Goal: Task Accomplishment & Management: Complete application form

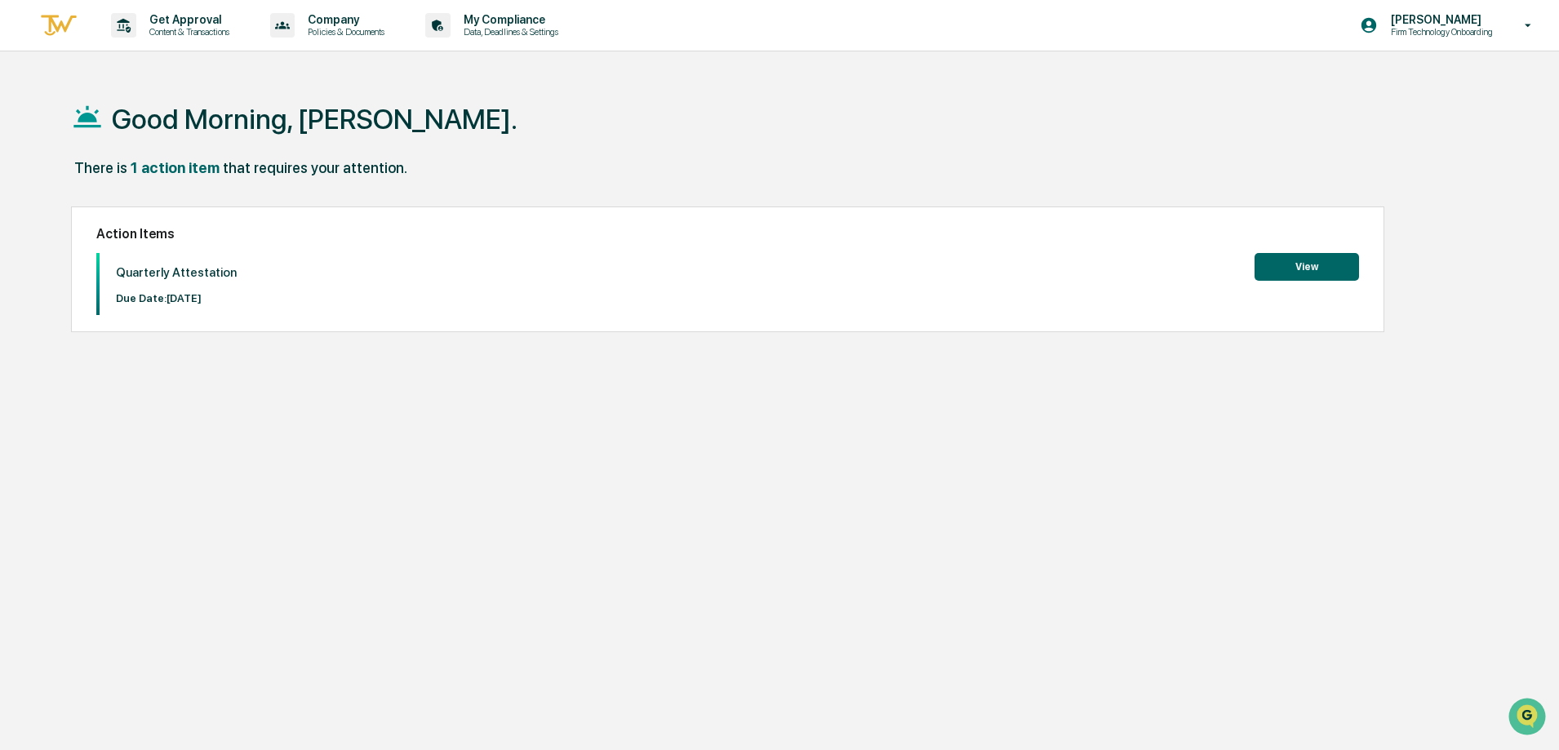
click at [1299, 271] on button "View" at bounding box center [1307, 267] width 105 height 28
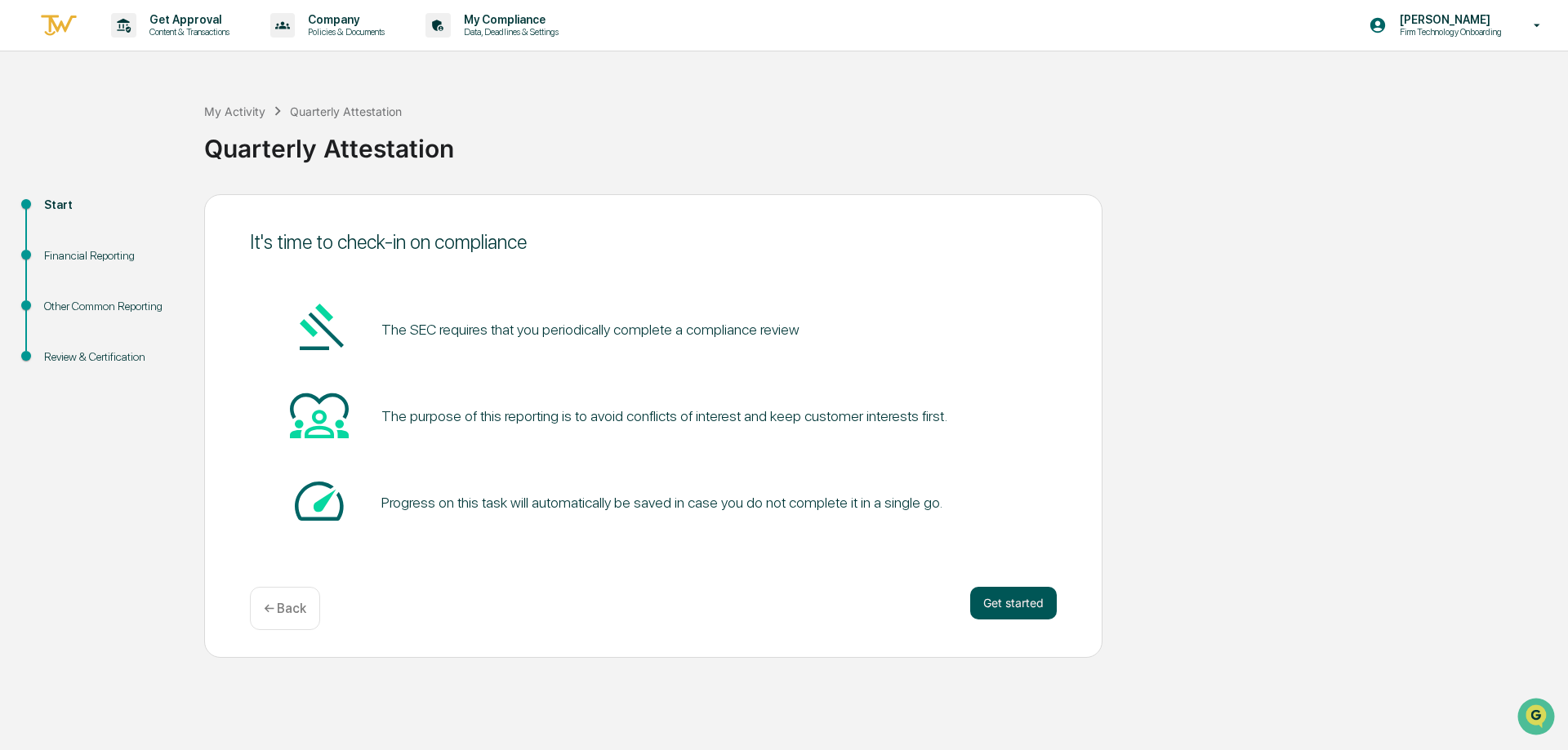
click at [1031, 604] on button "Get started" at bounding box center [1013, 603] width 87 height 33
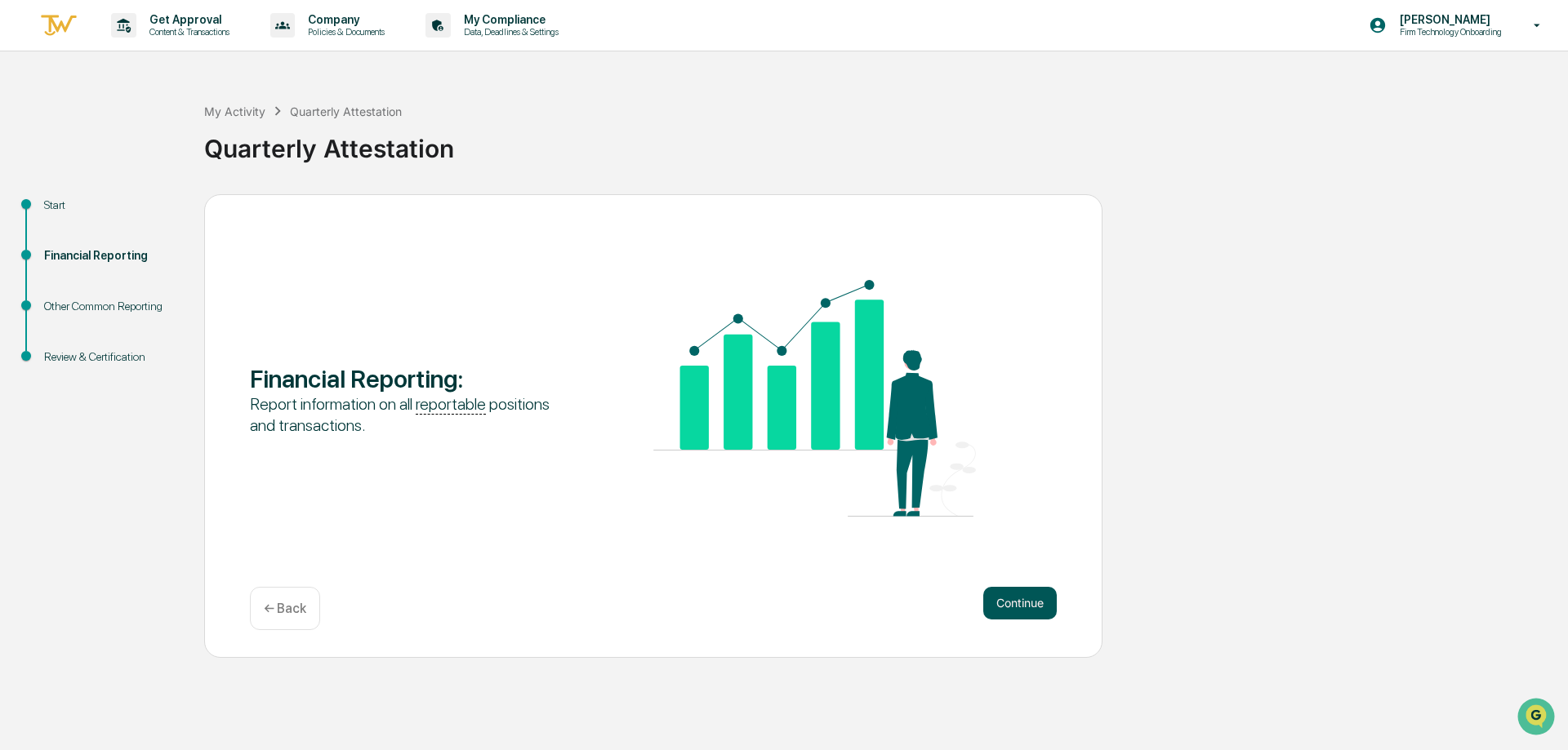
click at [1033, 602] on button "Continue" at bounding box center [1019, 603] width 73 height 33
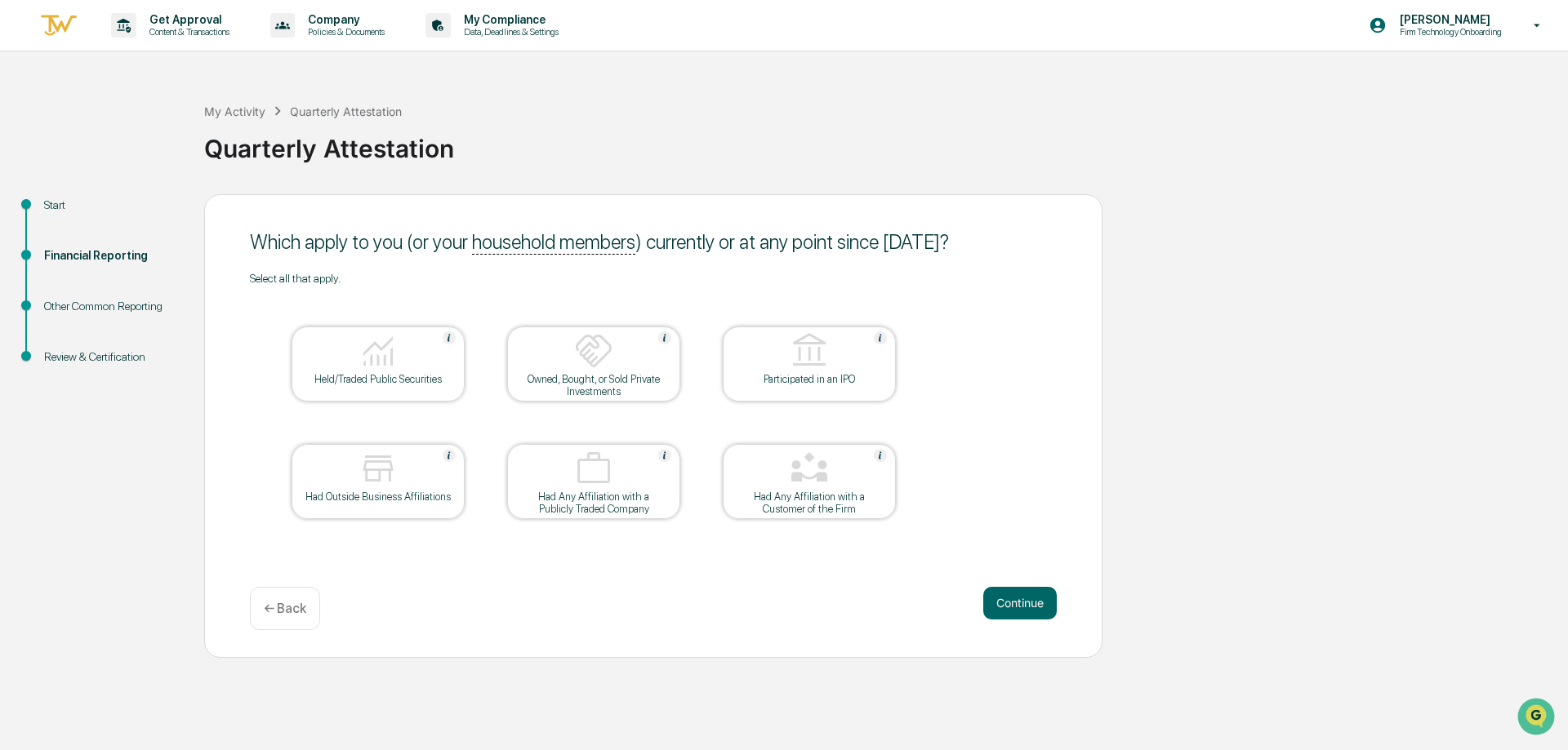
click at [380, 483] on img at bounding box center [377, 468] width 39 height 39
click at [1021, 603] on button "Continue" at bounding box center [1019, 603] width 73 height 33
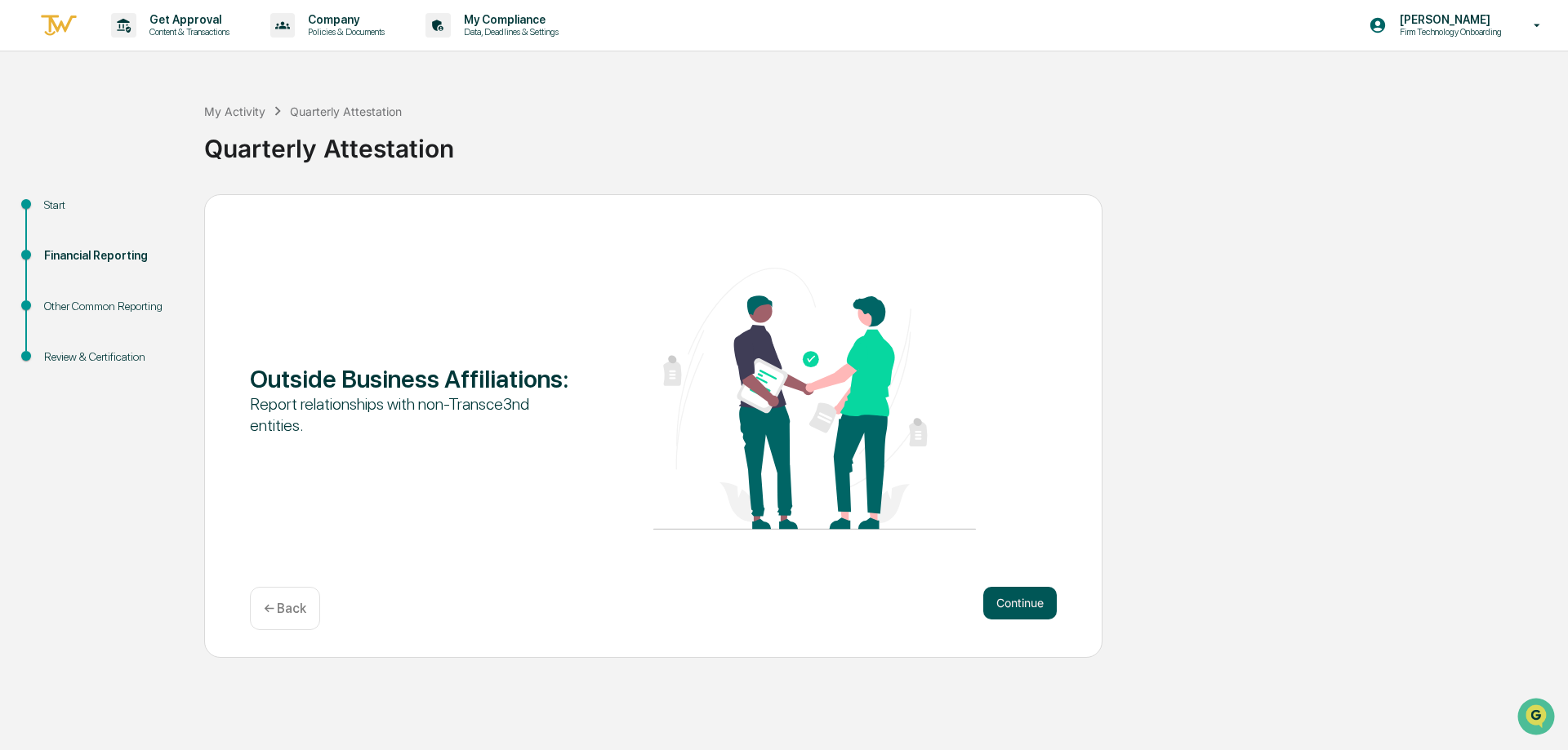
click at [1023, 603] on button "Continue" at bounding box center [1019, 603] width 73 height 33
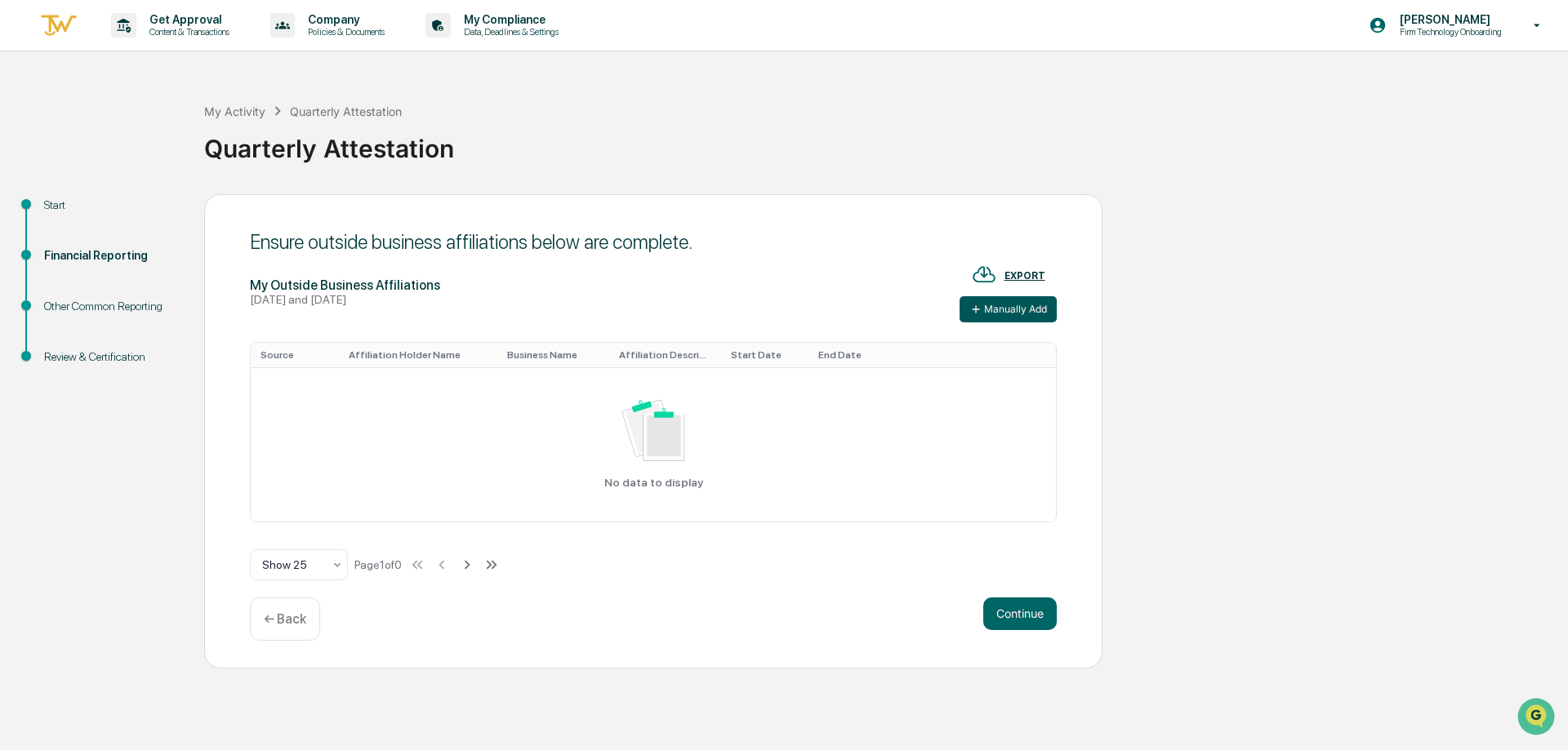
click at [1020, 308] on button "Manually Add" at bounding box center [1007, 309] width 97 height 26
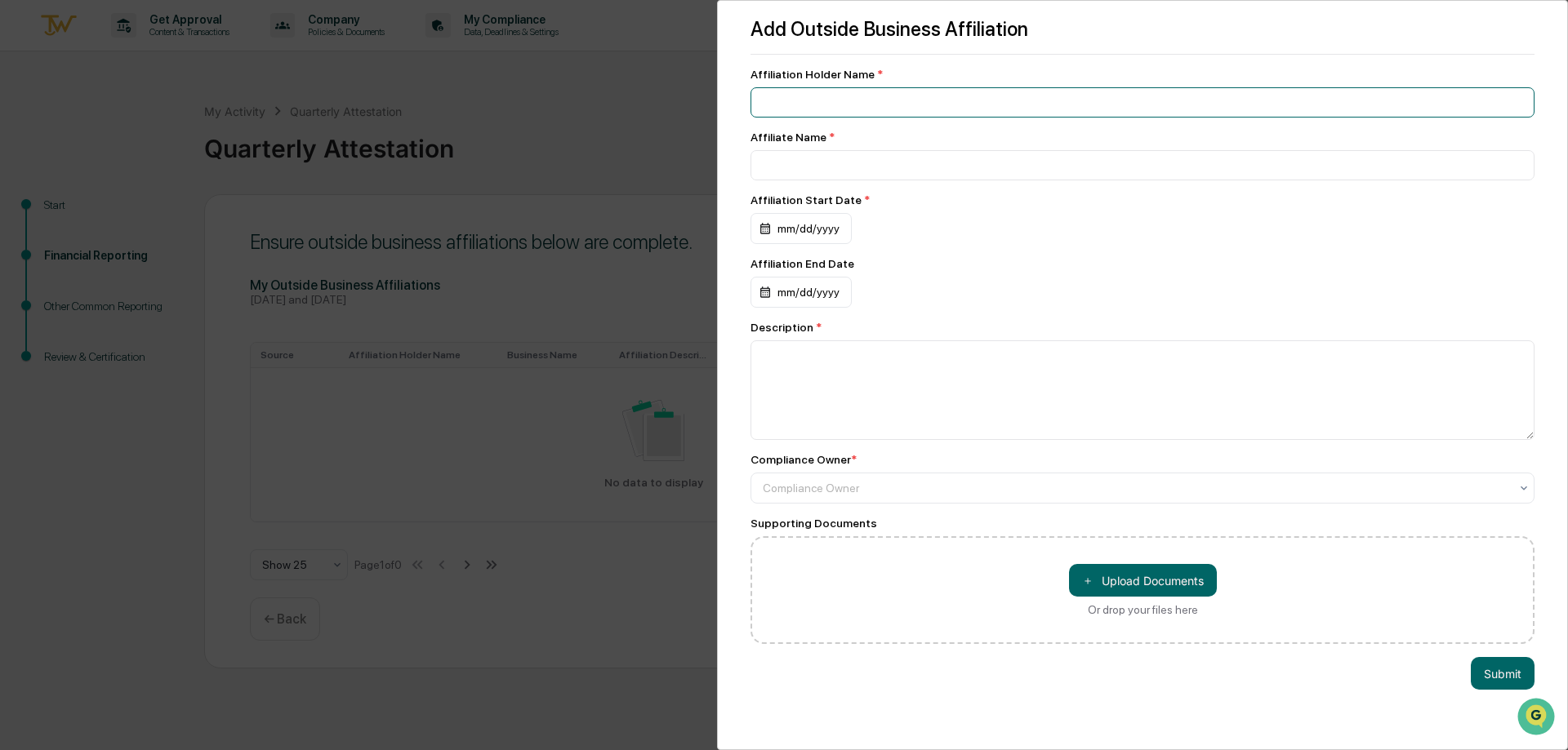
click at [872, 102] on input at bounding box center [1142, 102] width 784 height 30
type input "**********"
click at [840, 173] on input at bounding box center [1142, 165] width 784 height 30
type input "**********"
click at [803, 228] on div "mm/dd/yyyy" at bounding box center [800, 228] width 101 height 31
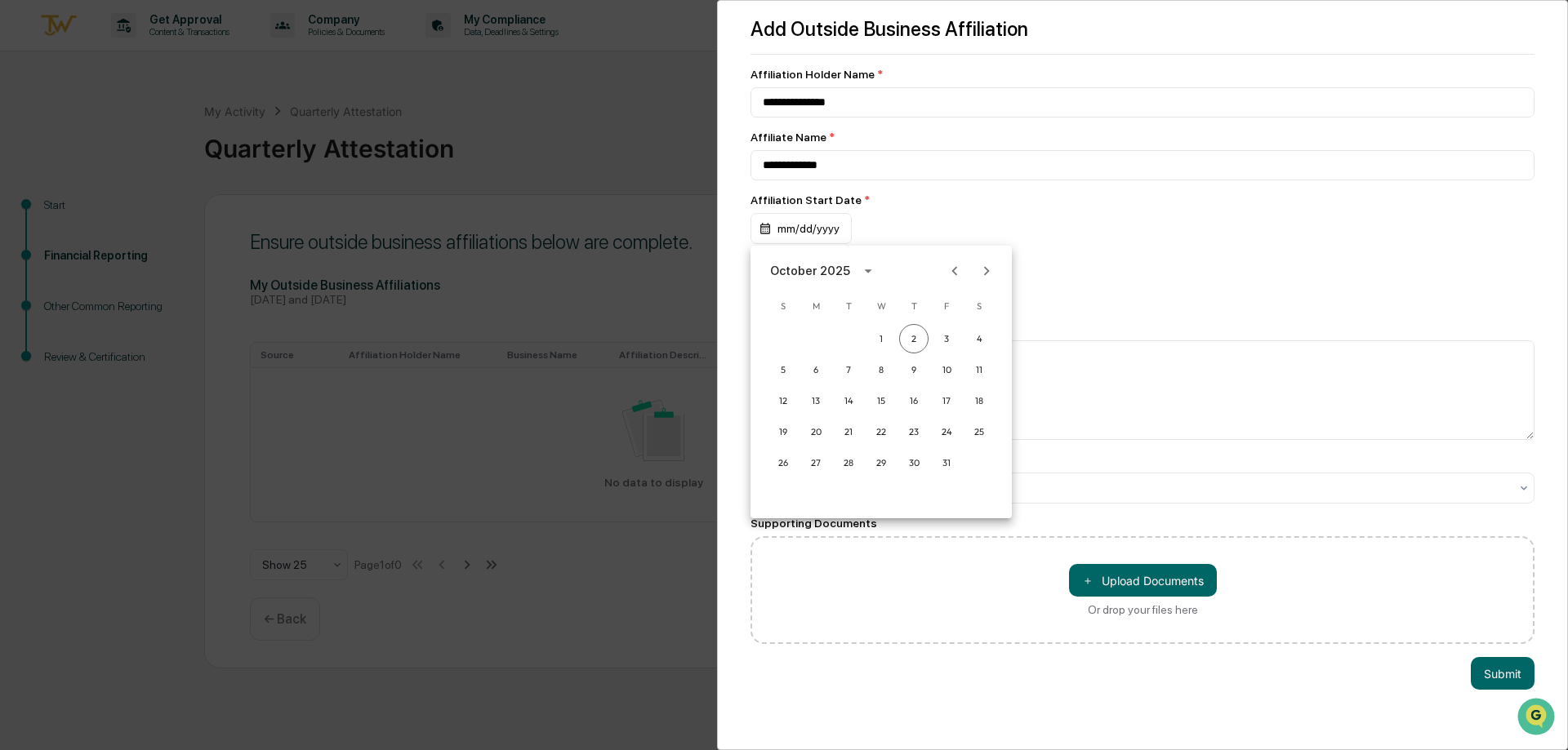
click at [861, 269] on icon "calendar view is open, switch to year view" at bounding box center [868, 271] width 18 height 18
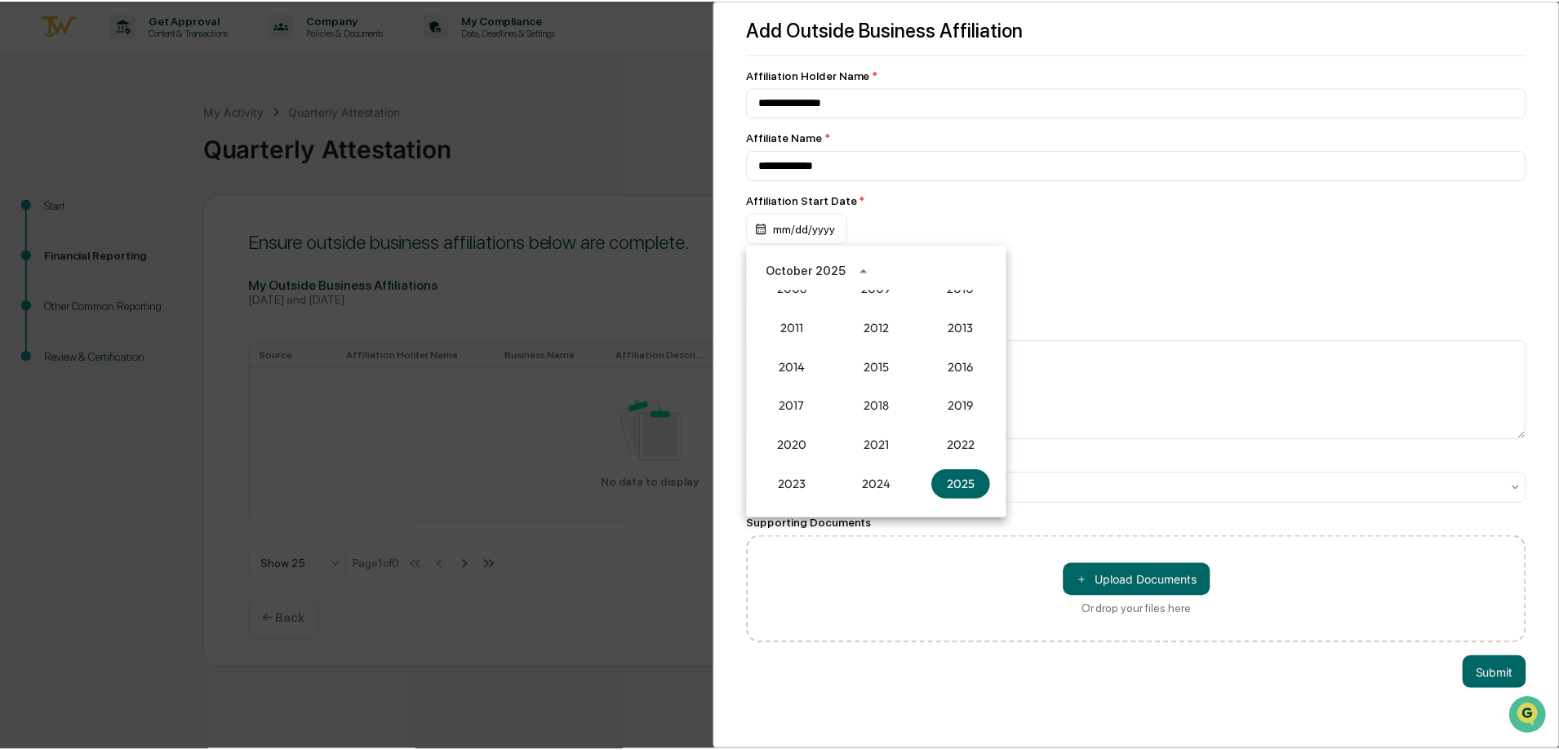
scroll to position [1349, 0]
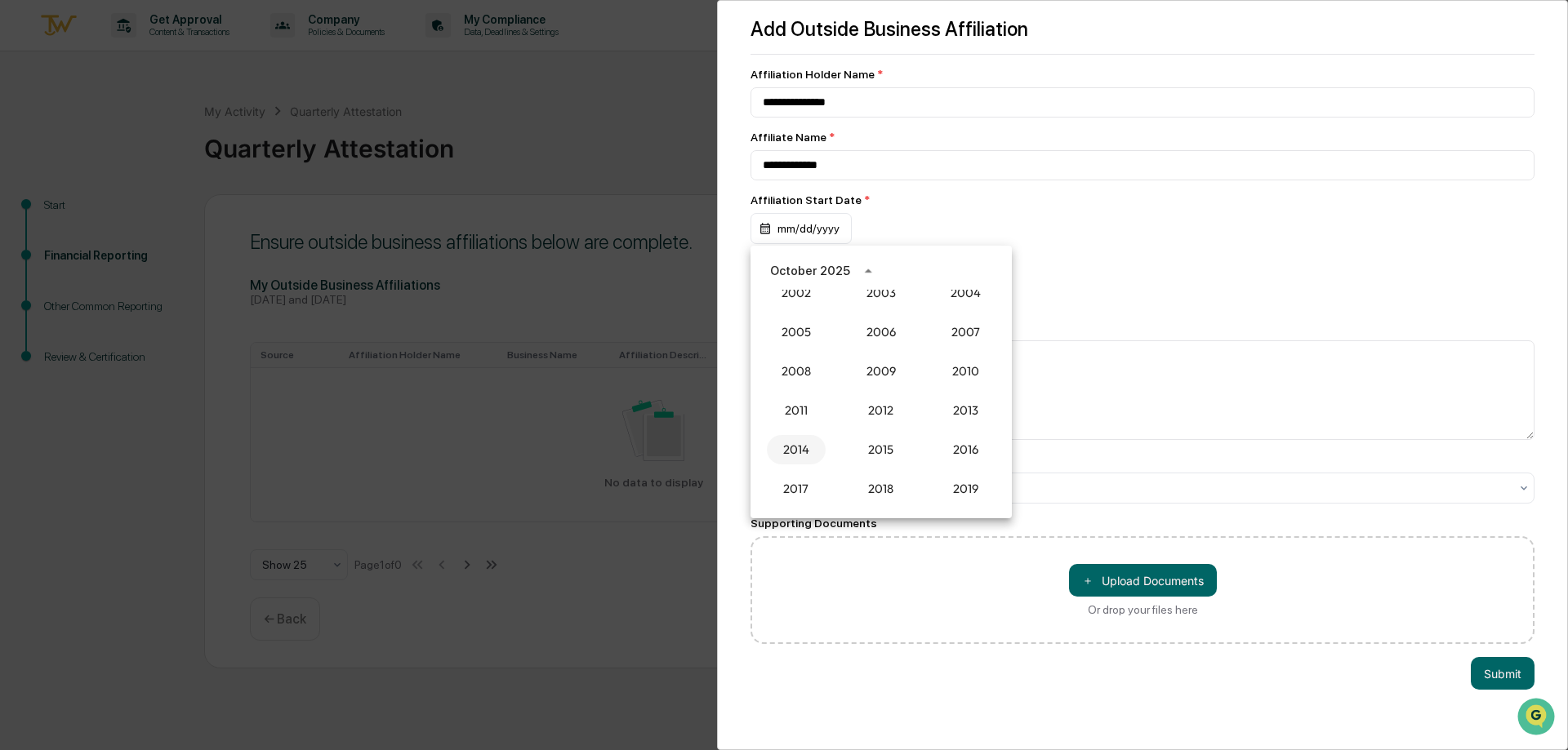
click at [801, 448] on button "2014" at bounding box center [796, 449] width 59 height 29
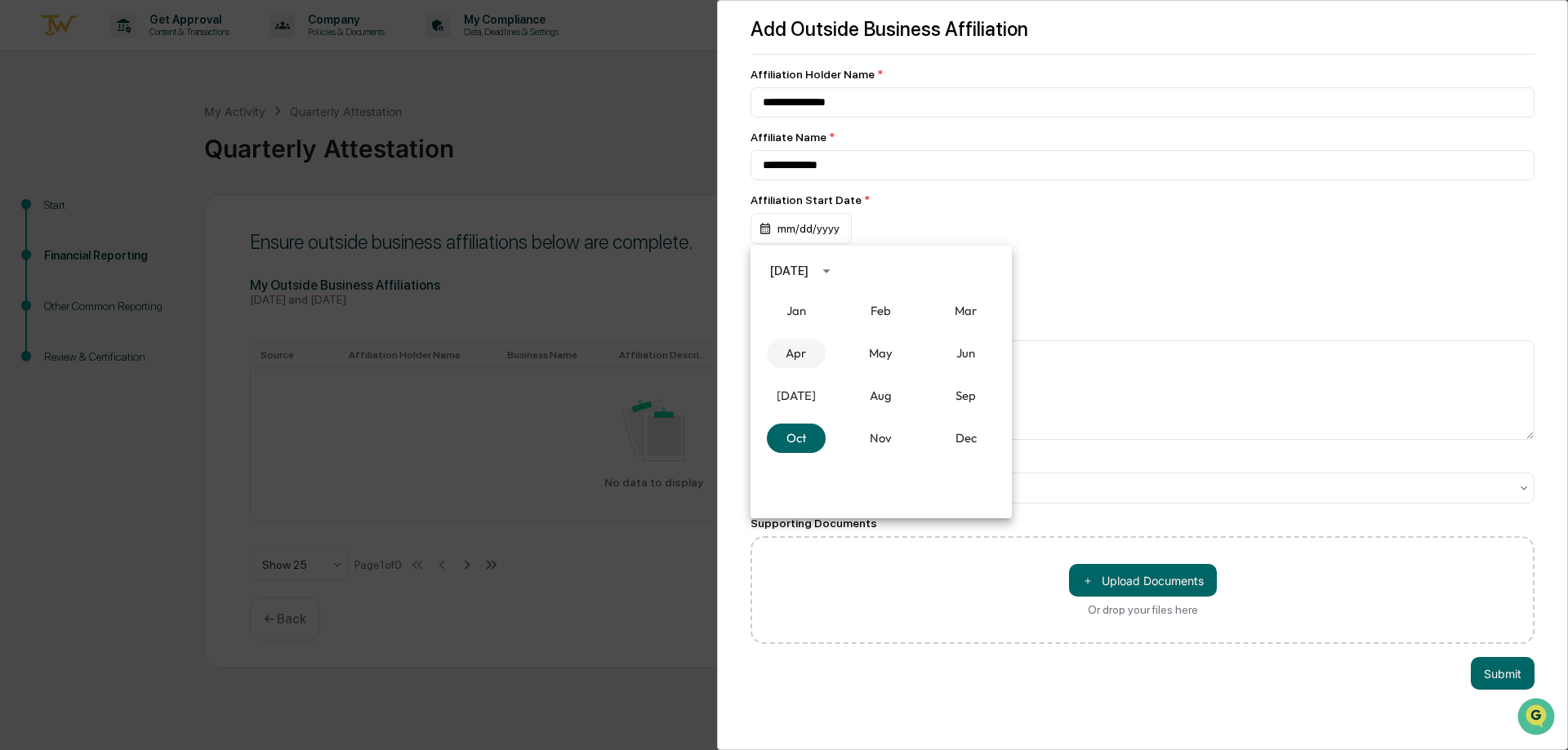
click at [801, 353] on button "Apr" at bounding box center [796, 353] width 59 height 29
click at [885, 427] on button "23" at bounding box center [880, 431] width 29 height 29
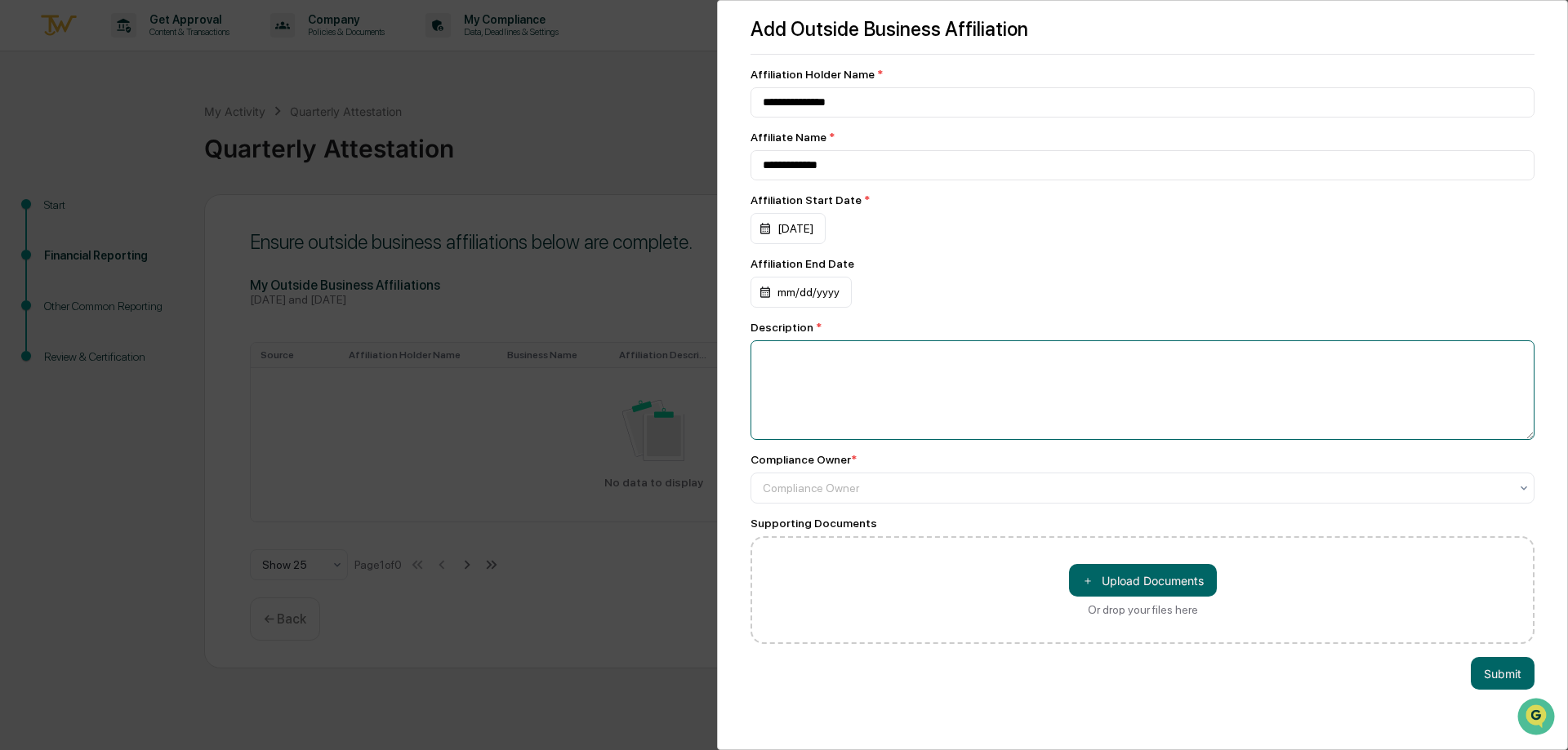
click at [909, 385] on textarea at bounding box center [1142, 390] width 784 height 100
click at [839, 380] on textarea at bounding box center [1142, 390] width 784 height 100
type textarea "**********"
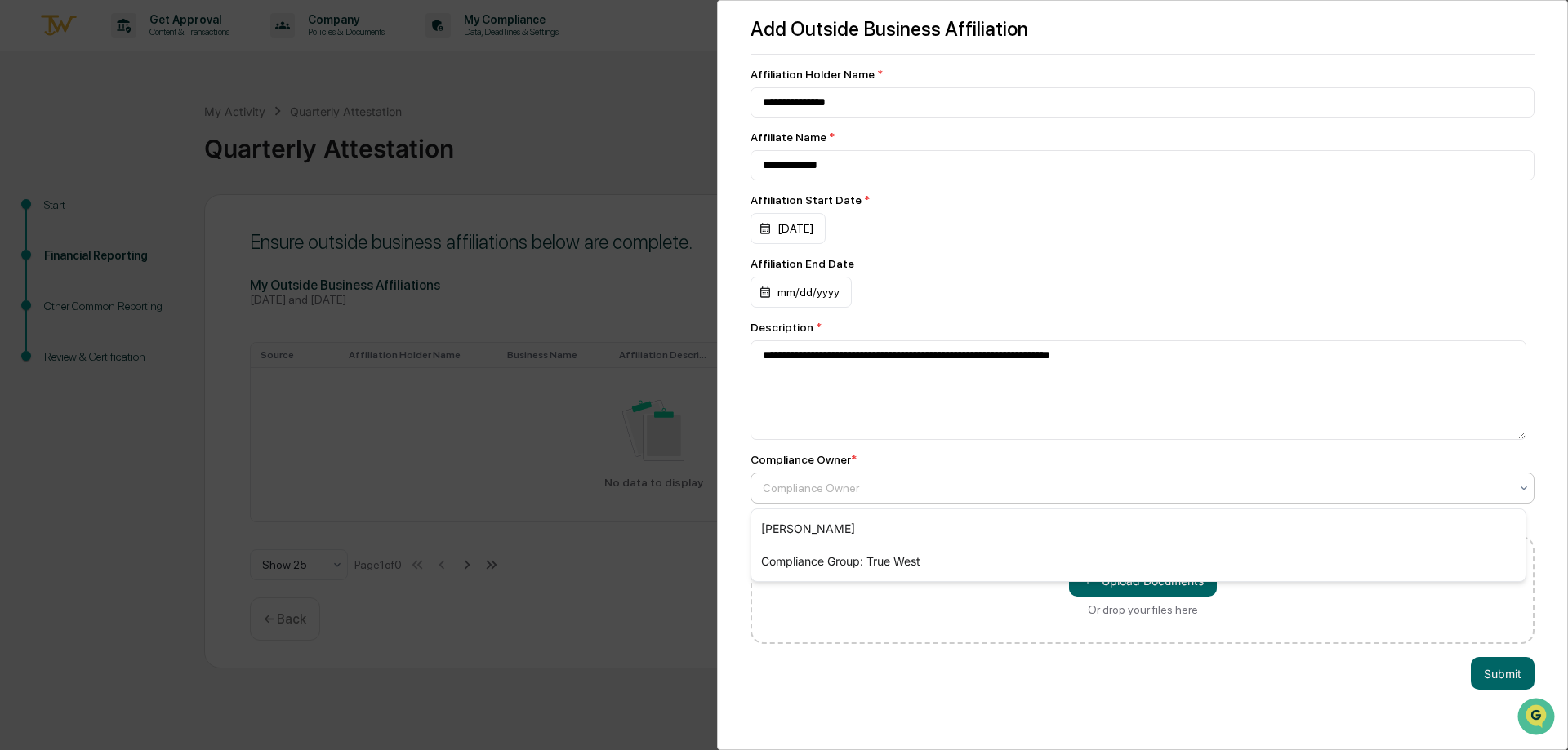
click at [816, 486] on div at bounding box center [1136, 488] width 746 height 16
click at [808, 527] on div "[PERSON_NAME]" at bounding box center [1138, 529] width 774 height 33
click at [1492, 675] on button "Submit" at bounding box center [1502, 673] width 64 height 33
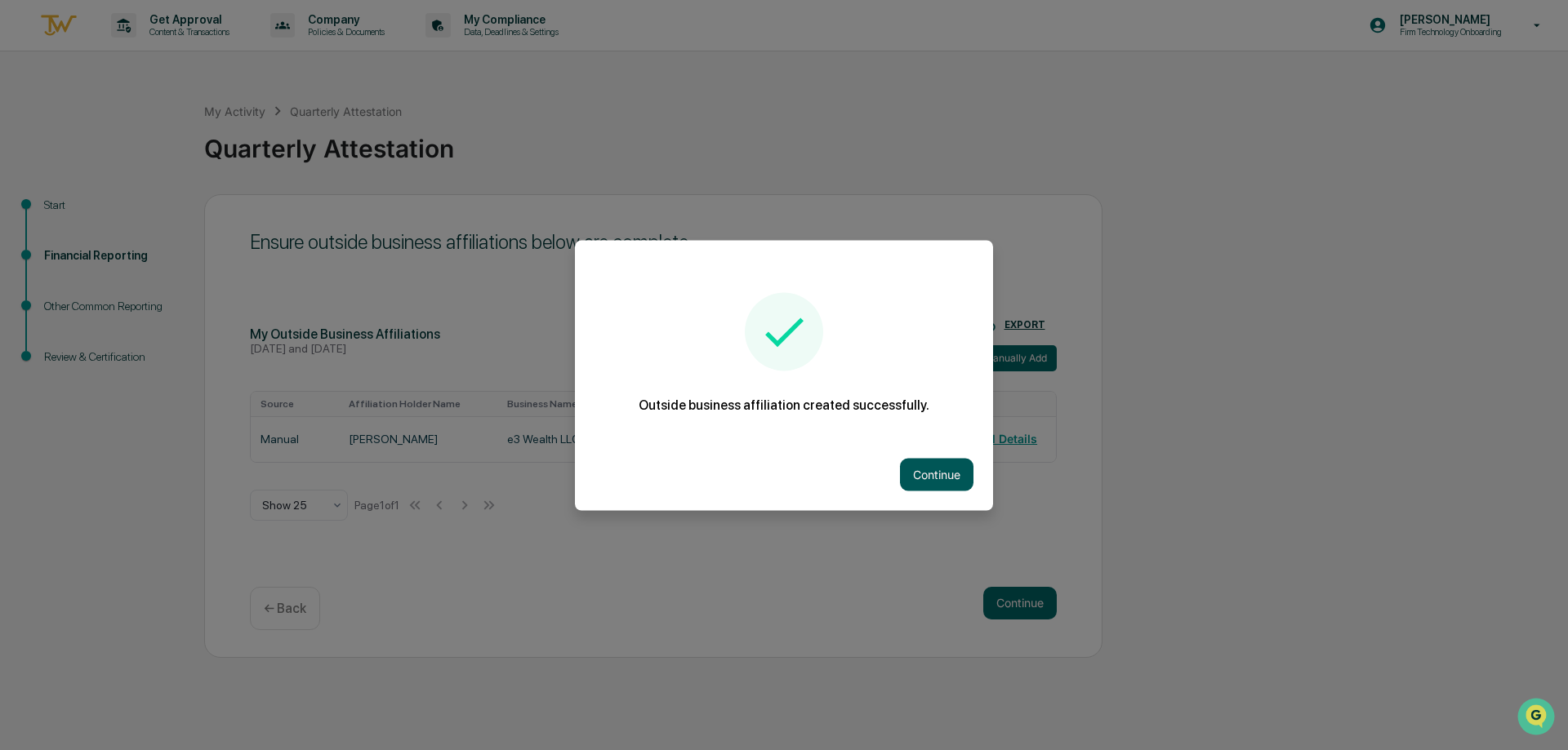
click at [950, 469] on button "Continue" at bounding box center [936, 474] width 73 height 33
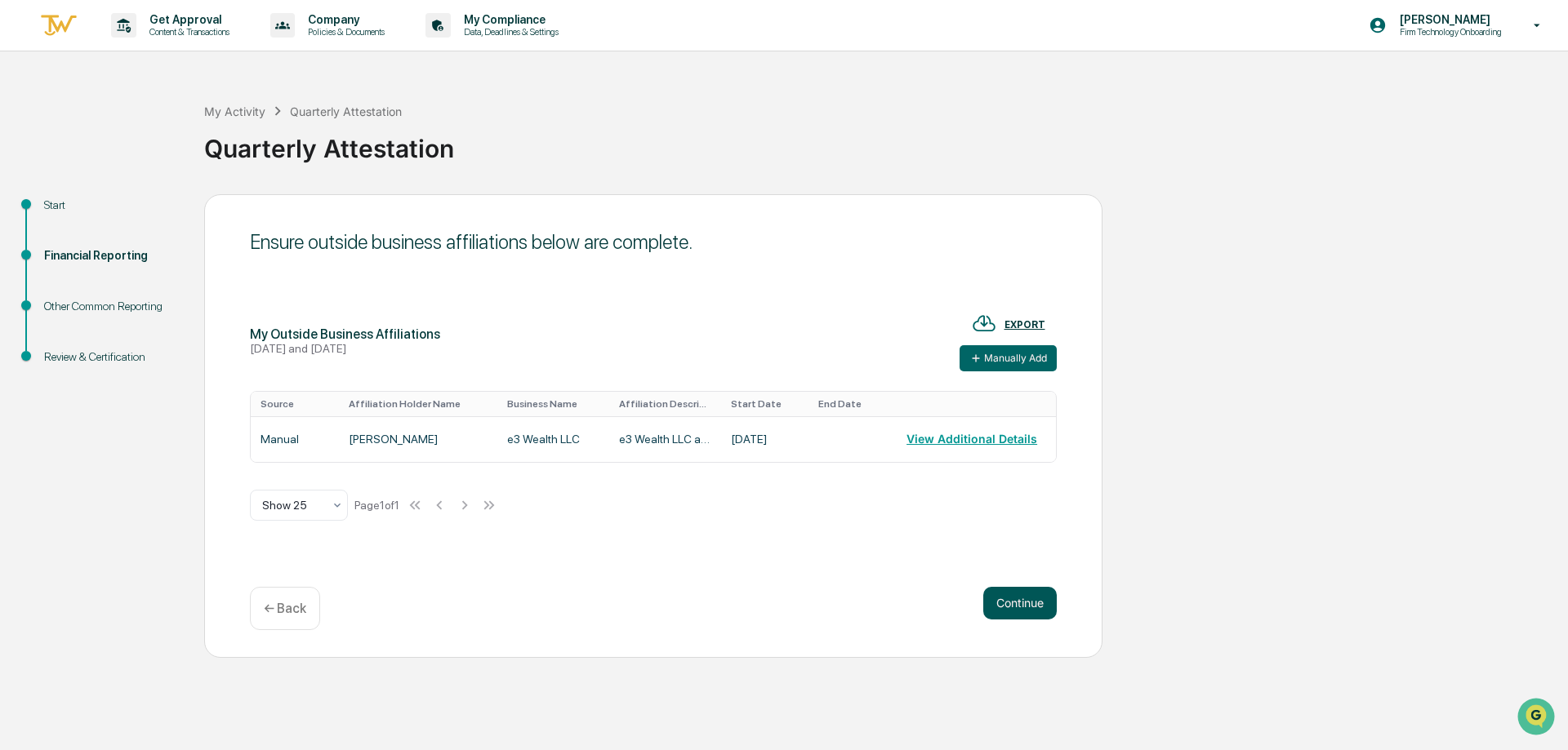
click at [1009, 599] on button "Continue" at bounding box center [1019, 603] width 73 height 33
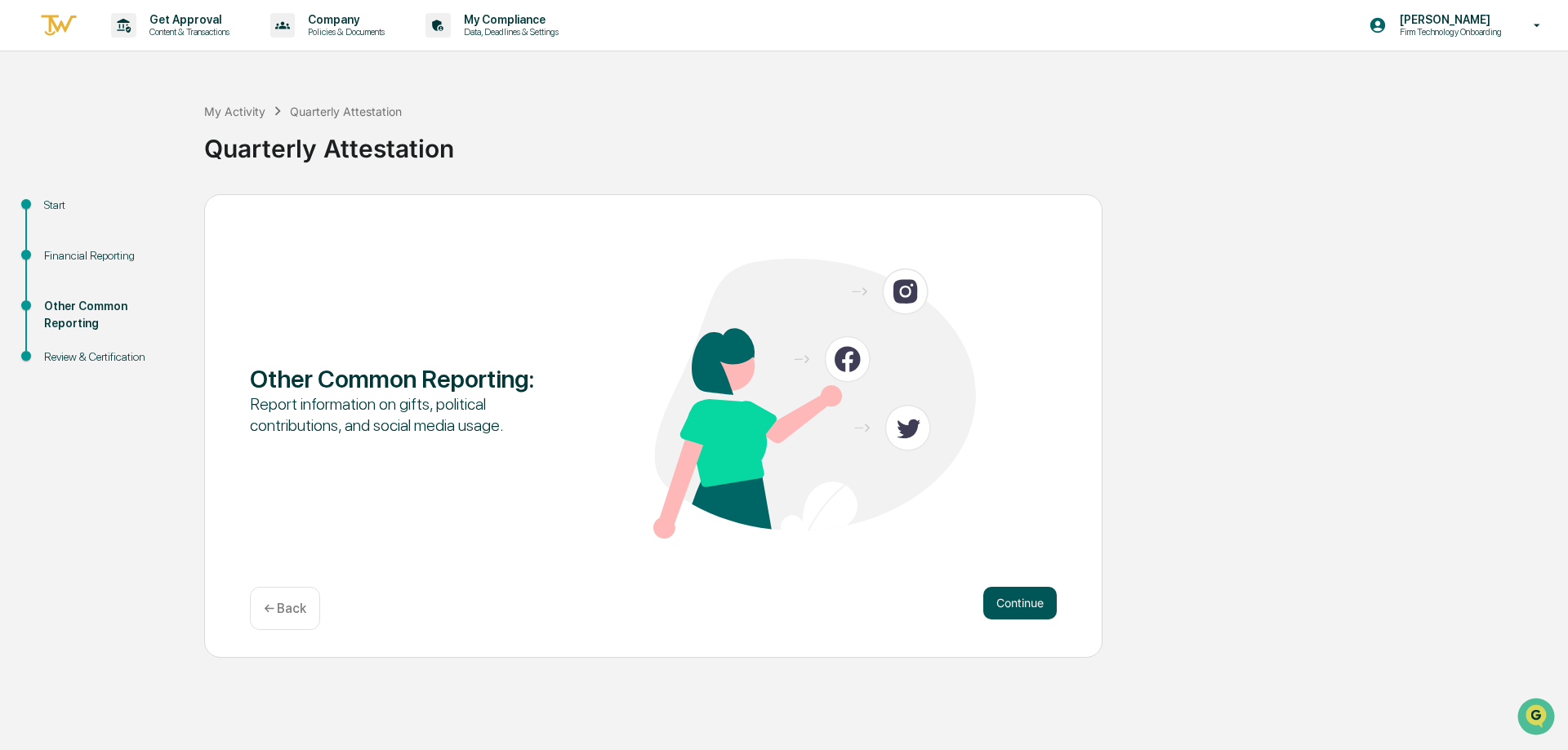
click at [1013, 603] on button "Continue" at bounding box center [1019, 603] width 73 height 33
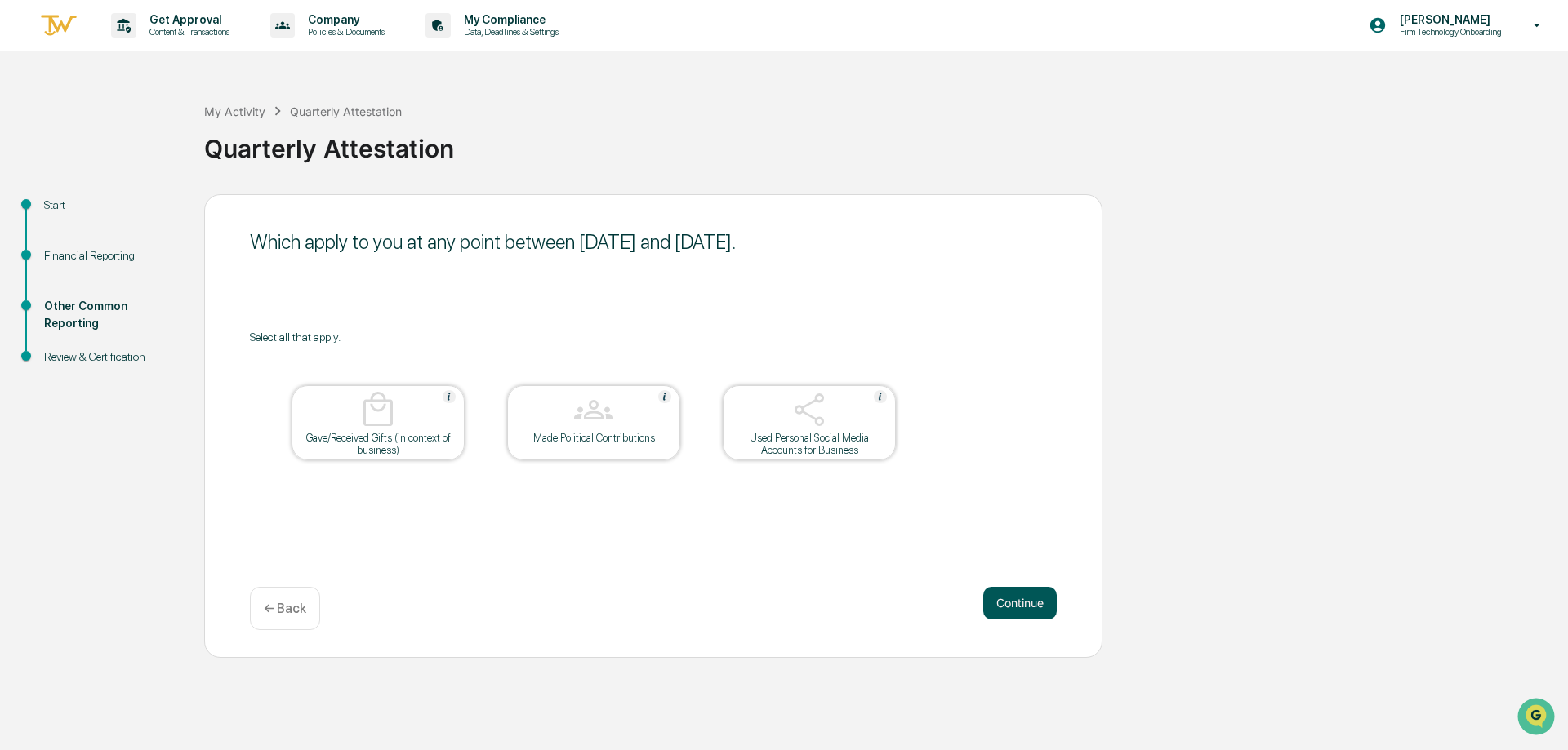
click at [1033, 602] on button "Continue" at bounding box center [1019, 603] width 73 height 33
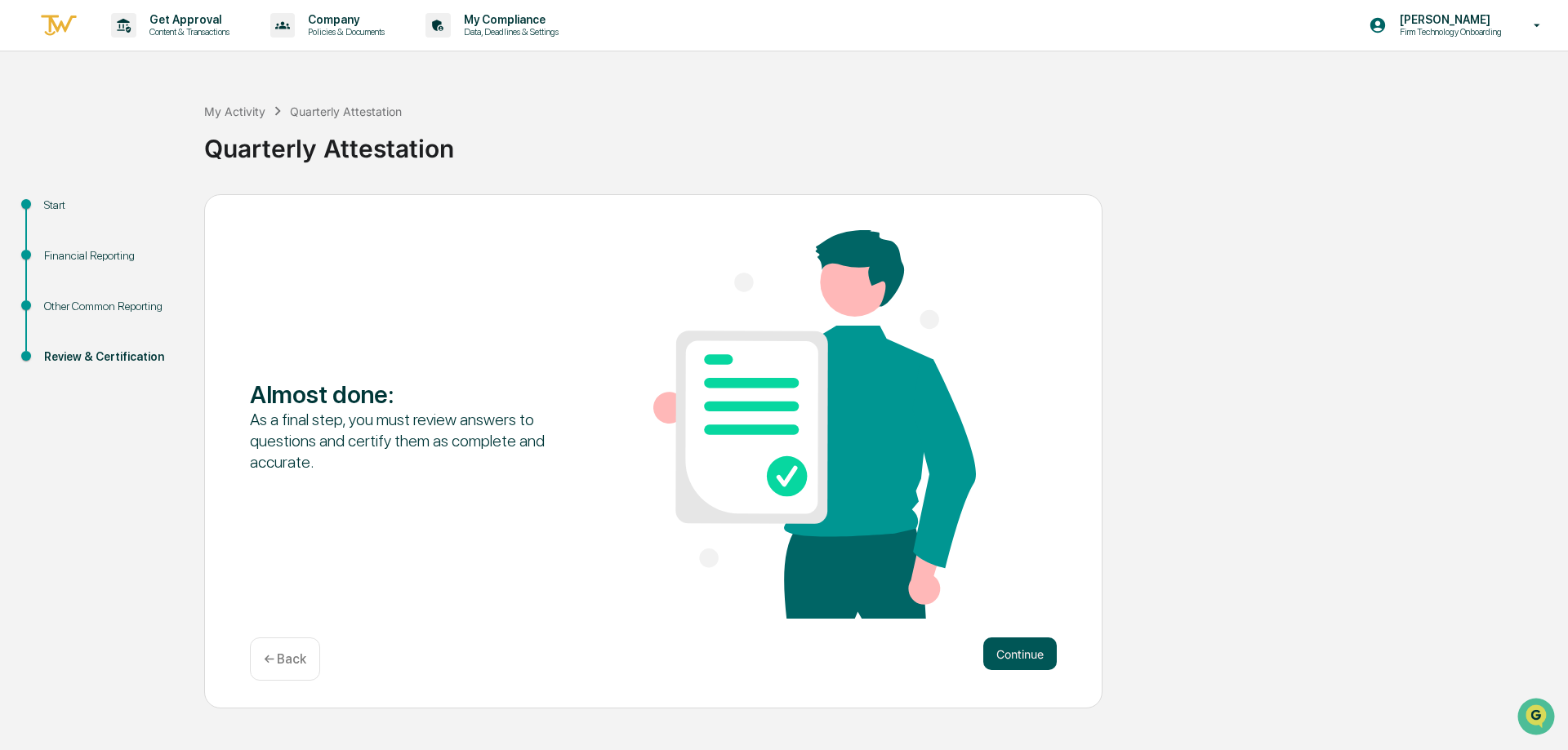
click at [1014, 650] on button "Continue" at bounding box center [1019, 654] width 73 height 33
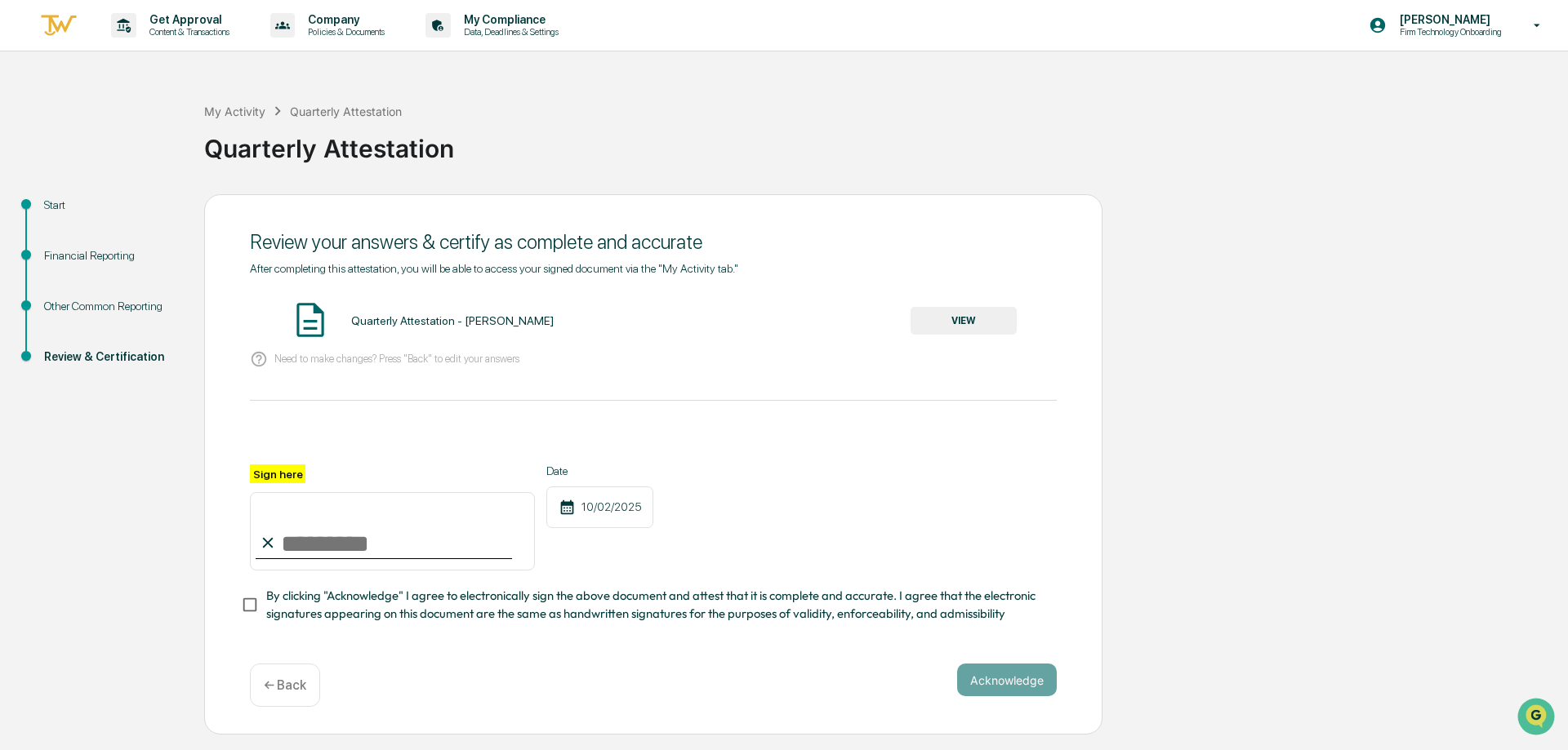
click at [303, 549] on input "Sign here" at bounding box center [392, 531] width 285 height 78
type input "**********"
click at [995, 681] on button "Acknowledge" at bounding box center [1007, 680] width 100 height 33
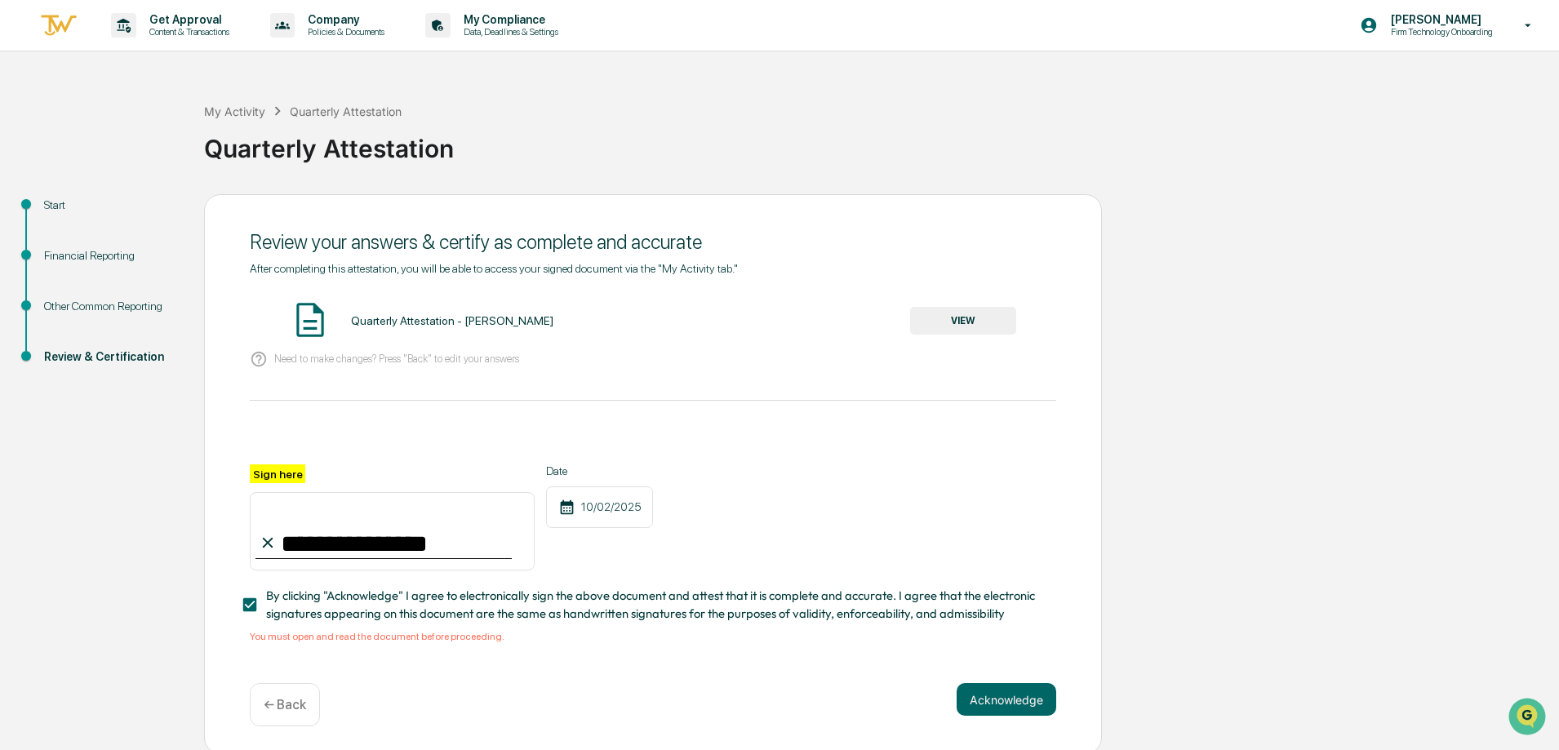
click at [980, 315] on button "VIEW" at bounding box center [963, 321] width 106 height 28
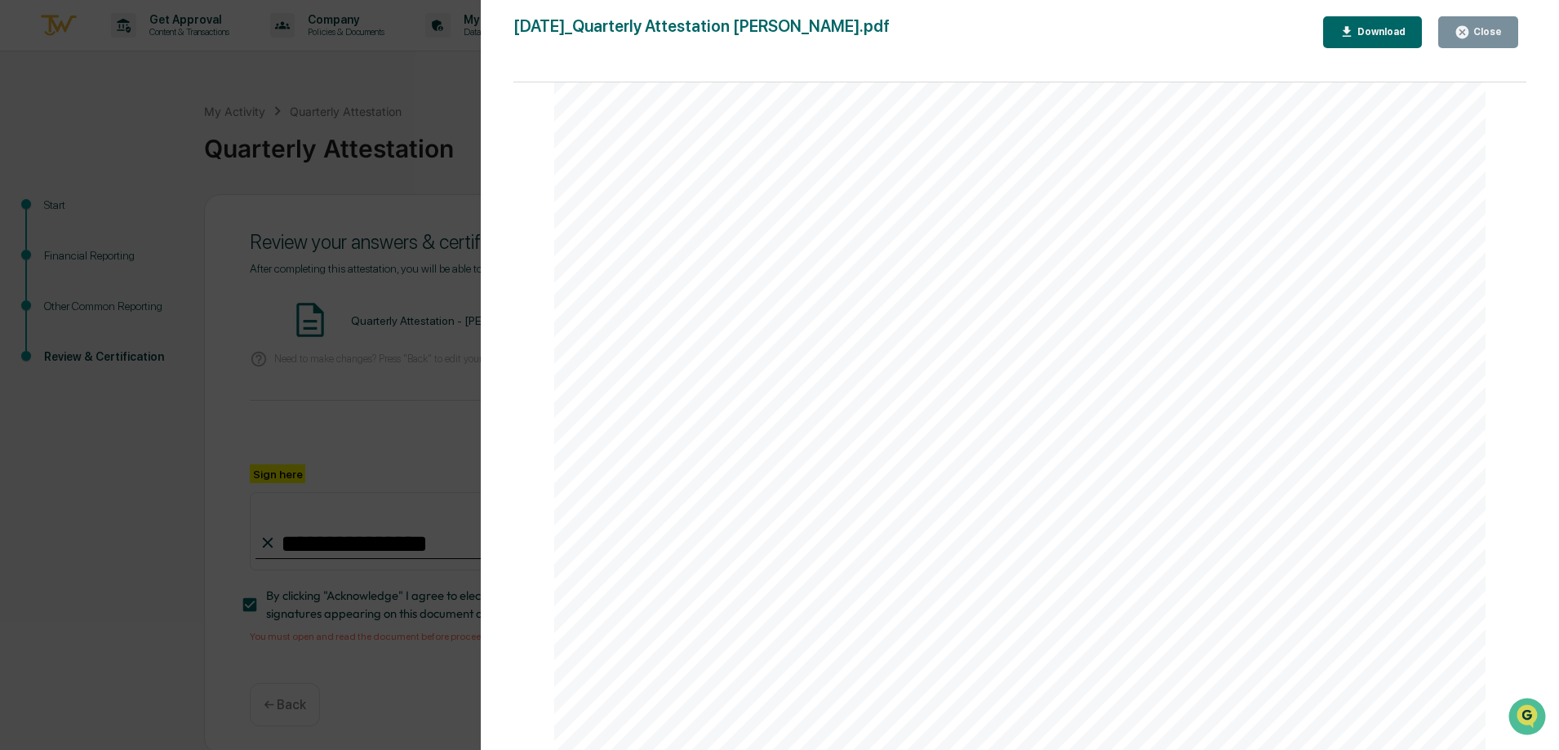
scroll to position [4802, 0]
click at [1143, 207] on div "Other Reporting Attestation of Completeness Based upon the definitions above (w…" at bounding box center [1020, 92] width 932 height 1318
click at [1385, 28] on div "Download" at bounding box center [1379, 31] width 51 height 11
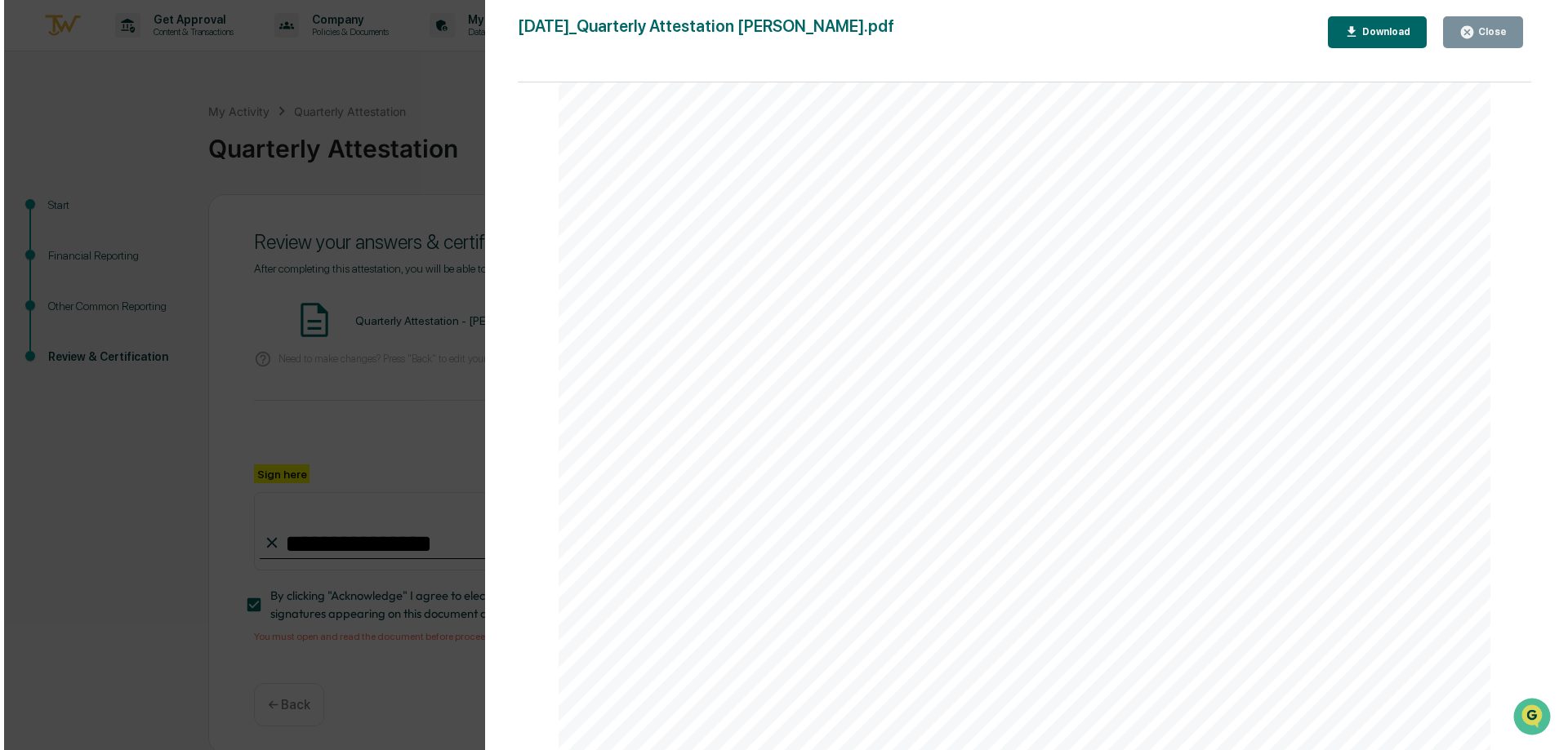
scroll to position [490, 0]
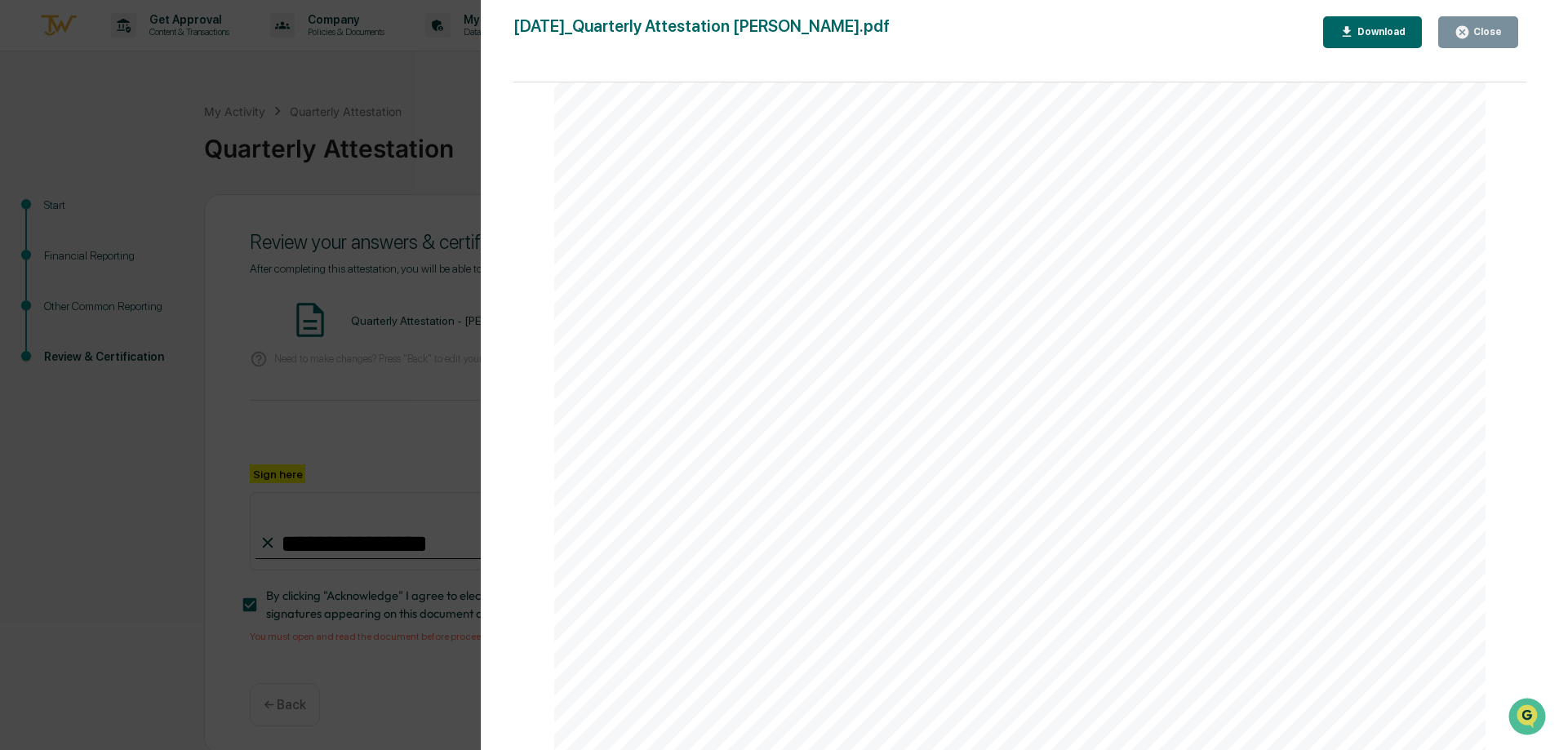
click at [1462, 31] on icon "button" at bounding box center [1463, 32] width 12 height 12
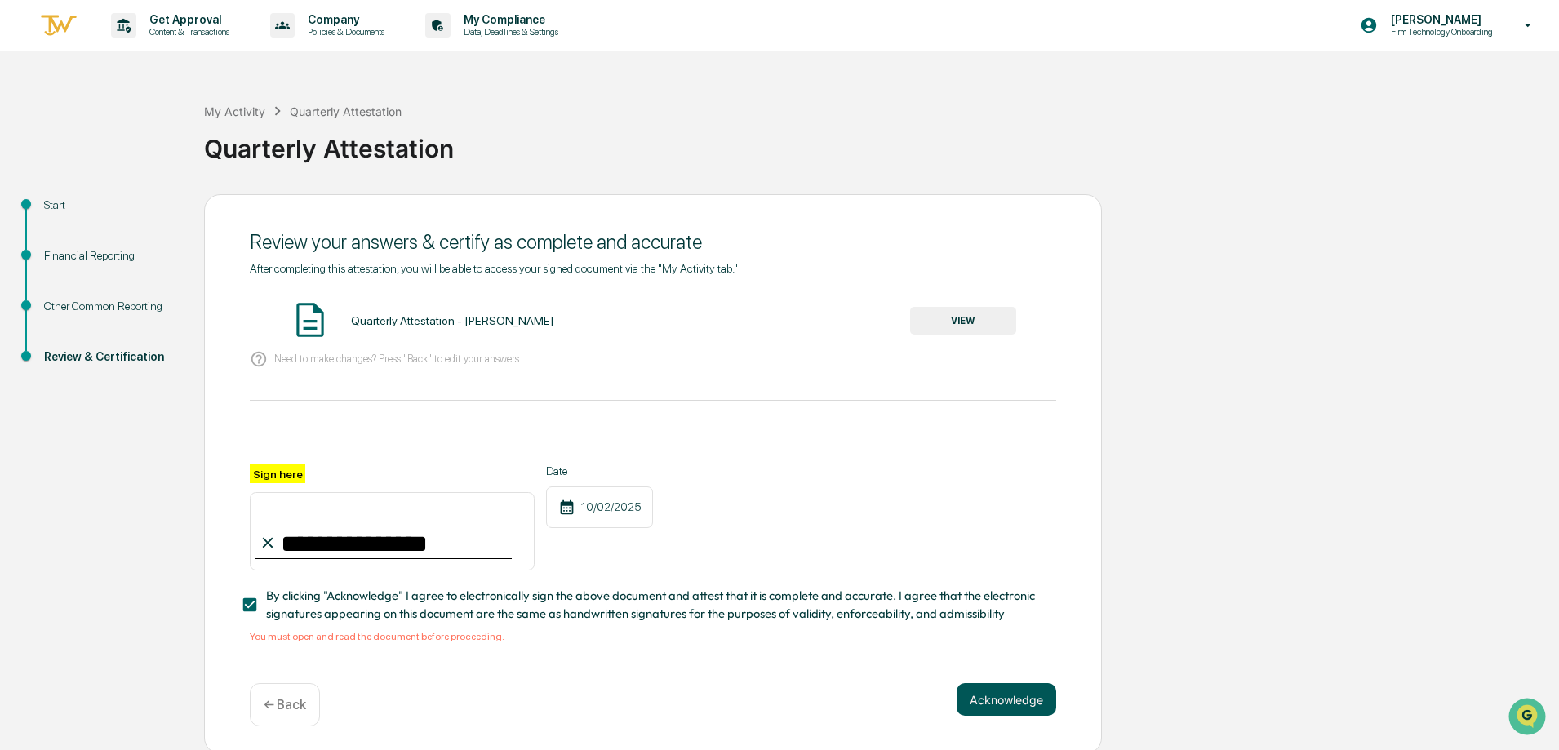
click at [1002, 705] on button "Acknowledge" at bounding box center [1007, 699] width 100 height 33
